Goal: Register for event/course

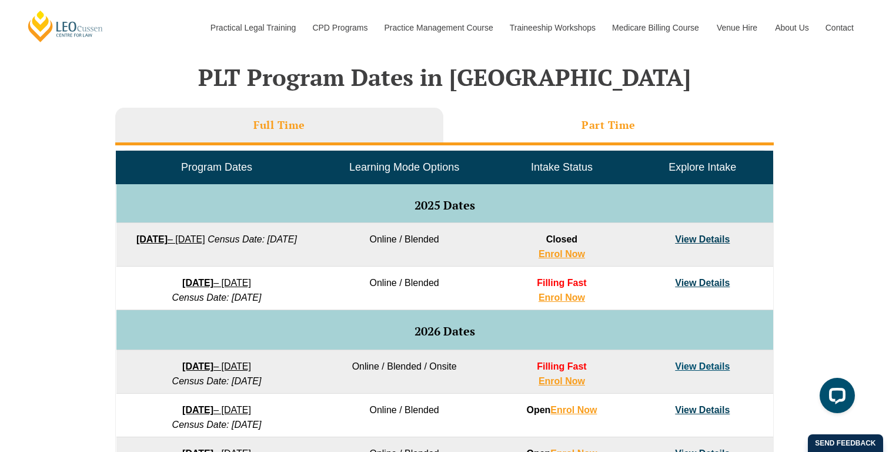
click at [559, 119] on li "Part Time" at bounding box center [608, 127] width 331 height 38
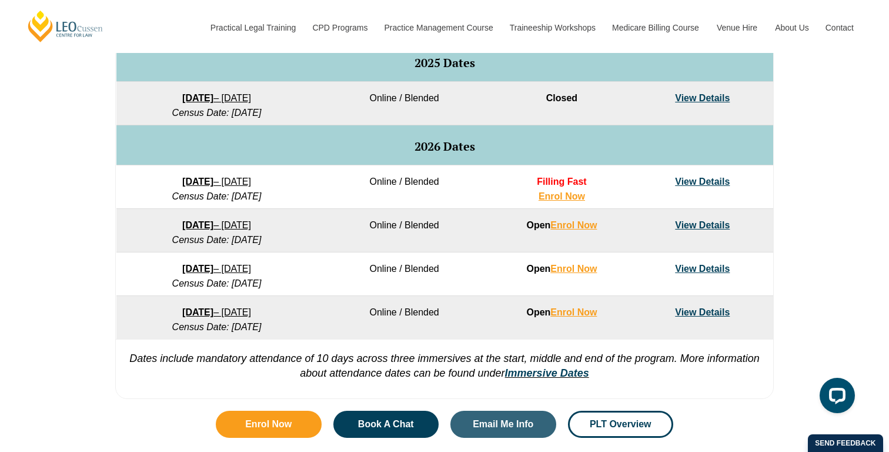
scroll to position [629, 0]
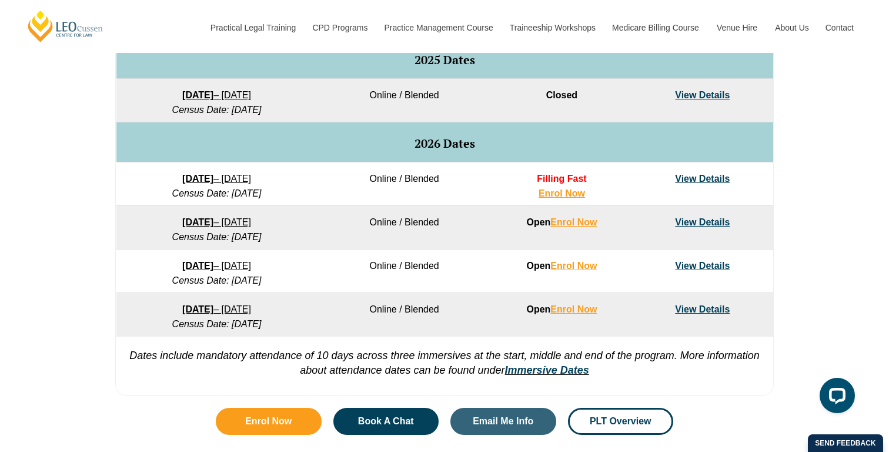
click at [705, 175] on link "View Details" at bounding box center [702, 179] width 55 height 10
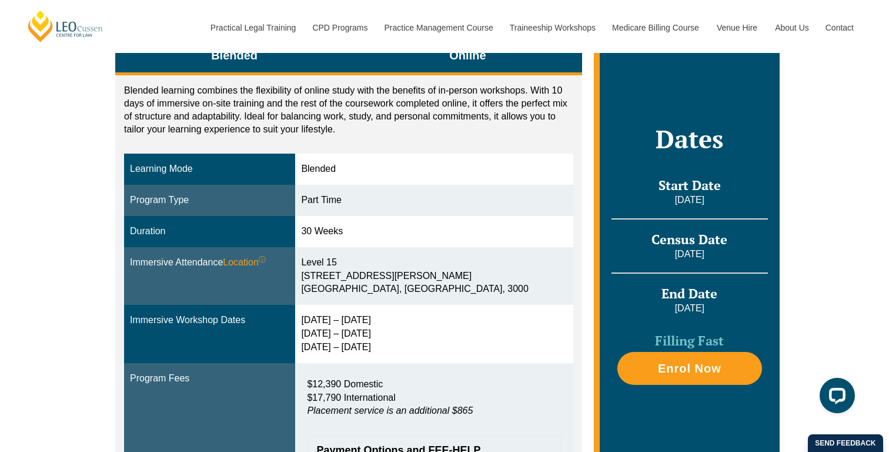
scroll to position [187, 0]
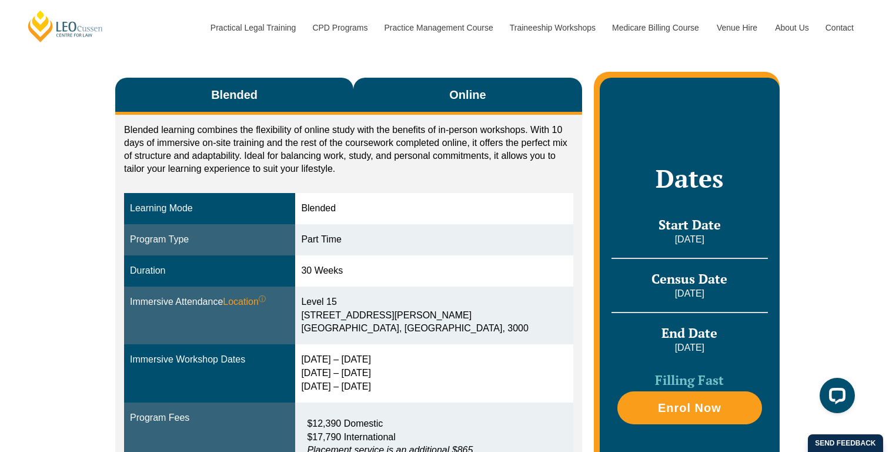
click at [472, 100] on span "Online" at bounding box center [467, 94] width 36 height 16
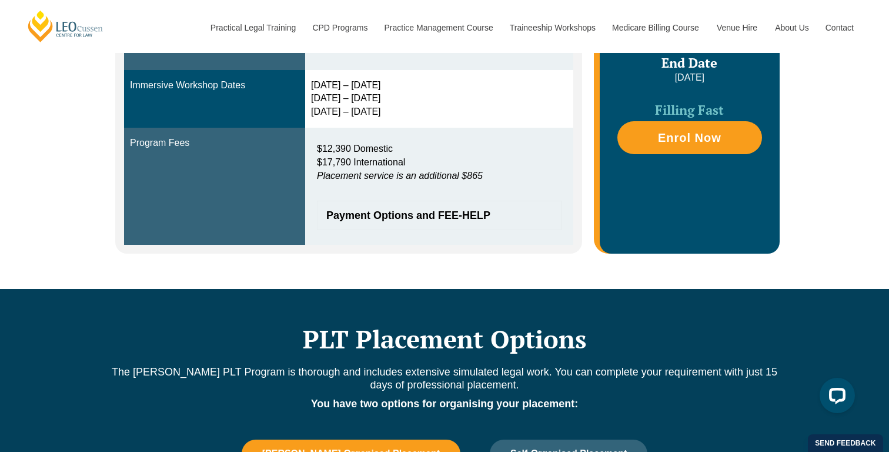
scroll to position [454, 0]
